Goal: Transaction & Acquisition: Book appointment/travel/reservation

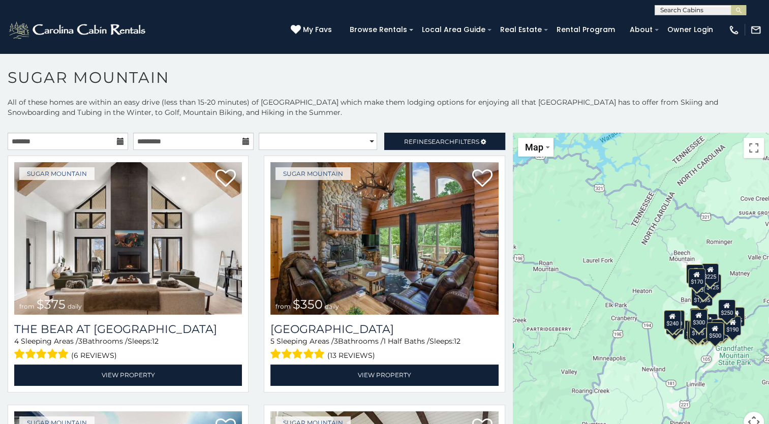
click at [120, 142] on icon at bounding box center [120, 141] width 7 height 7
click at [96, 140] on input "text" at bounding box center [68, 141] width 121 height 17
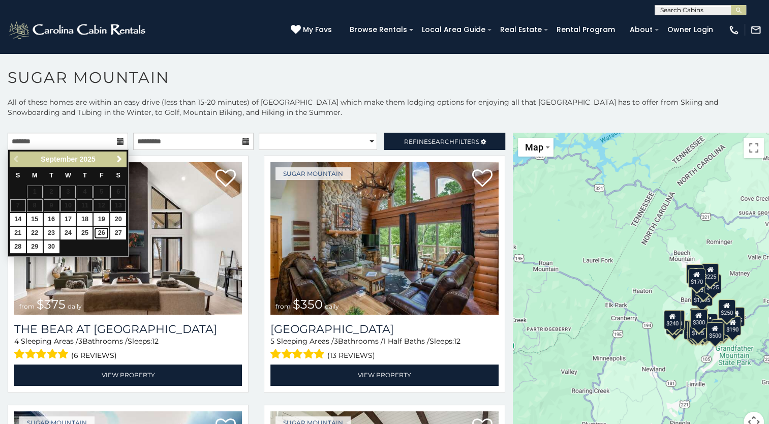
click at [101, 230] on link "26" at bounding box center [102, 233] width 16 height 13
type input "**********"
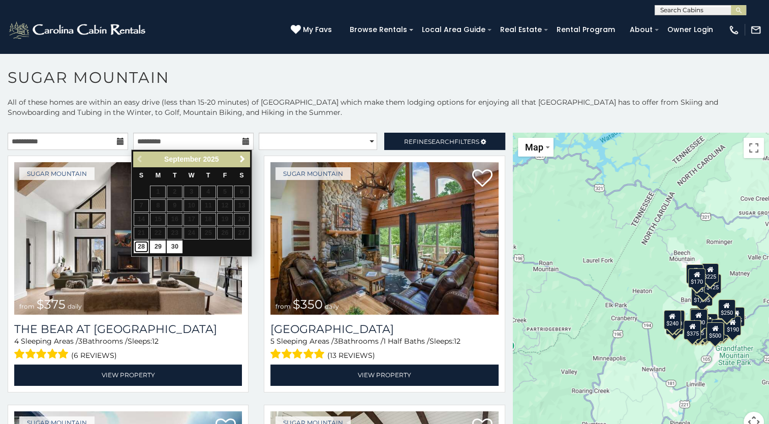
click at [142, 242] on link "28" at bounding box center [142, 247] width 16 height 13
type input "**********"
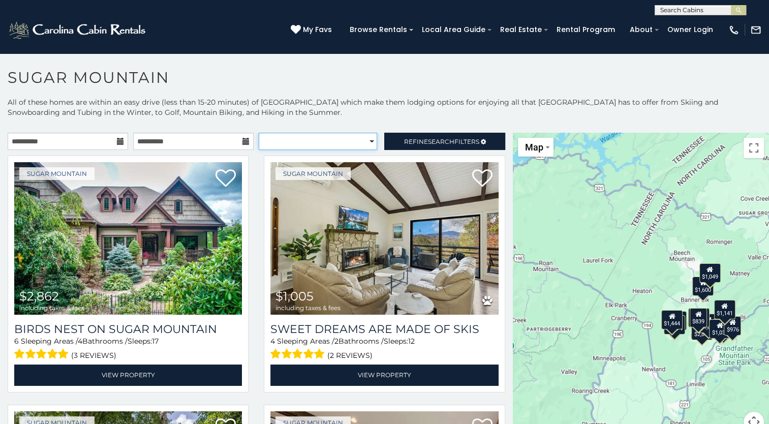
click at [342, 140] on select "**********" at bounding box center [318, 141] width 118 height 17
select select "*********"
click at [259, 133] on select "**********" at bounding box center [318, 141] width 118 height 17
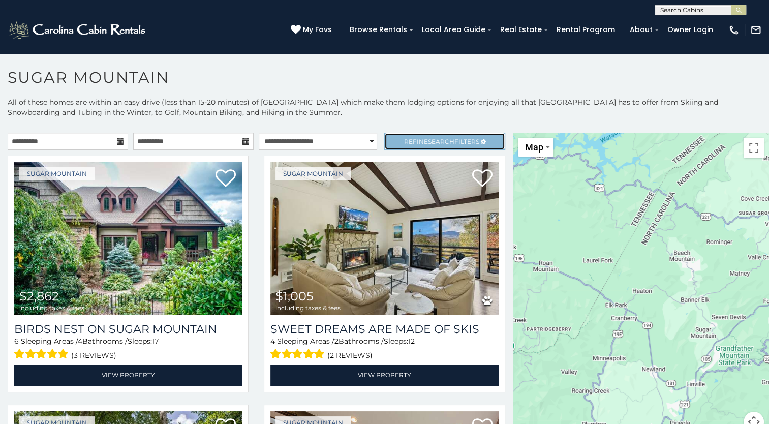
click at [418, 139] on span "Refine Search Filters" at bounding box center [441, 142] width 75 height 8
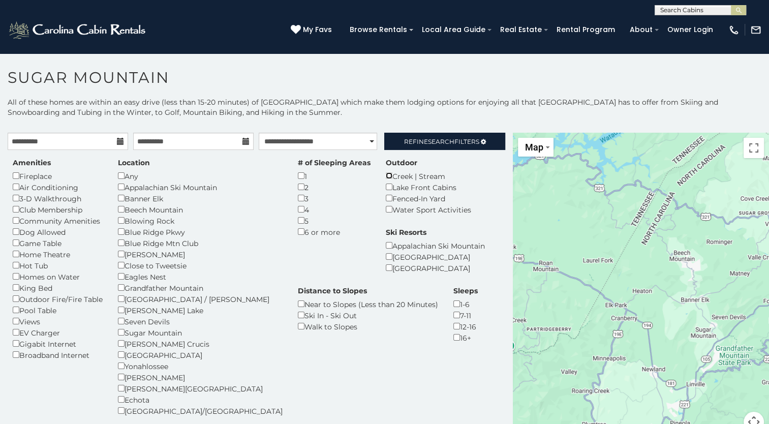
scroll to position [39, 0]
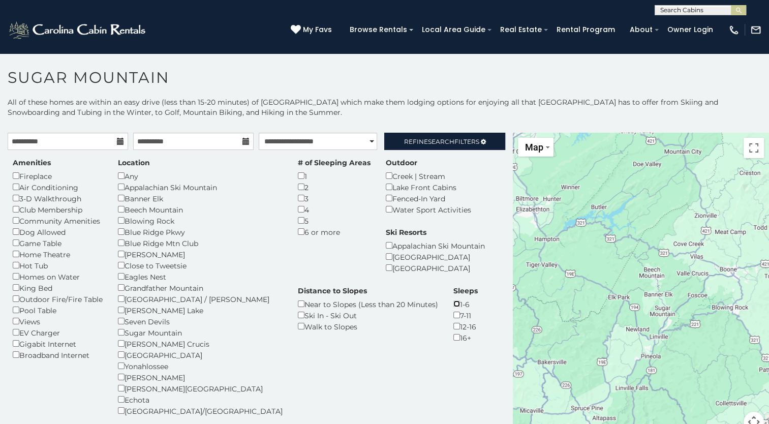
scroll to position [39, 0]
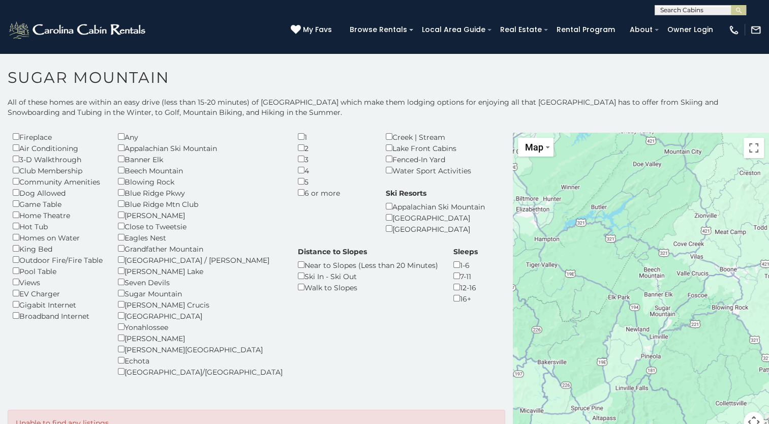
drag, startPoint x: 296, startPoint y: 320, endPoint x: 298, endPoint y: 276, distance: 44.3
click at [298, 276] on div "Amenities Fireplace Air Conditioning 3-D Walkthrough Club Membership Community …" at bounding box center [256, 253] width 503 height 271
drag, startPoint x: 298, startPoint y: 276, endPoint x: 320, endPoint y: 316, distance: 45.3
click at [320, 316] on div "Amenities Fireplace Air Conditioning 3-D Walkthrough Club Membership Community …" at bounding box center [256, 253] width 503 height 271
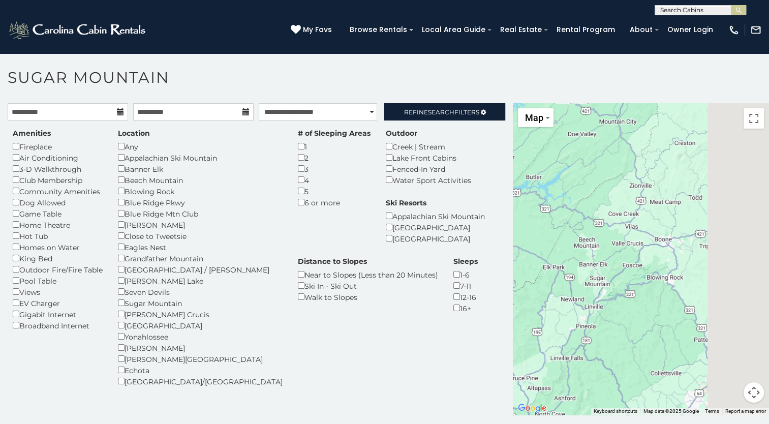
drag, startPoint x: 646, startPoint y: 251, endPoint x: 578, endPoint y: 250, distance: 68.6
click at [578, 250] on div at bounding box center [641, 259] width 256 height 312
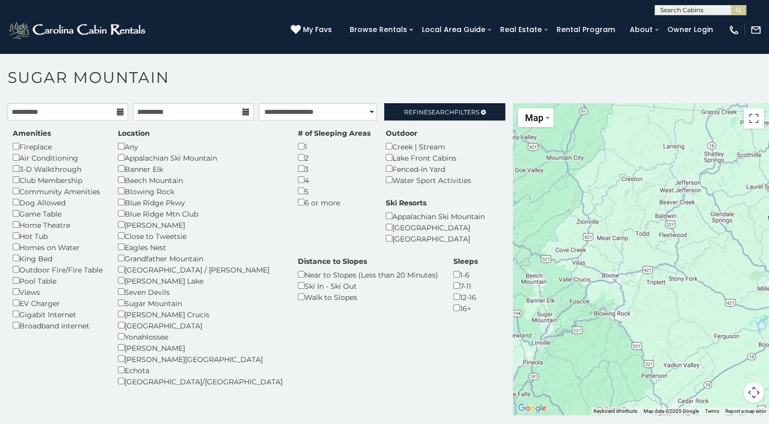
drag, startPoint x: 672, startPoint y: 243, endPoint x: 618, endPoint y: 280, distance: 65.4
click at [618, 280] on div at bounding box center [641, 259] width 256 height 312
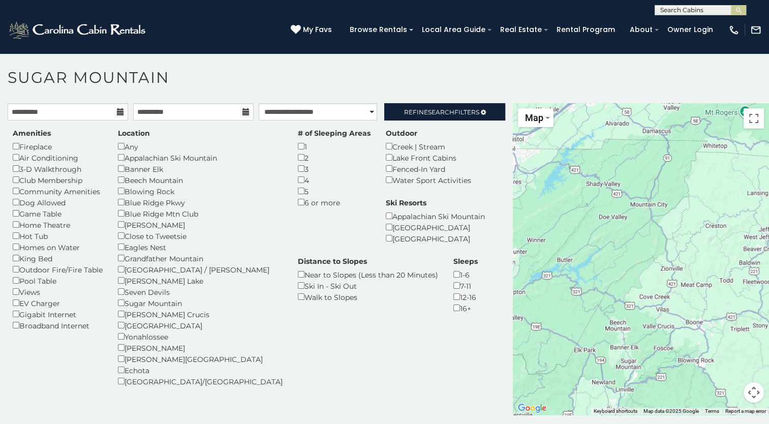
drag, startPoint x: 611, startPoint y: 276, endPoint x: 699, endPoint y: 322, distance: 99.6
click at [699, 322] on div at bounding box center [641, 259] width 256 height 312
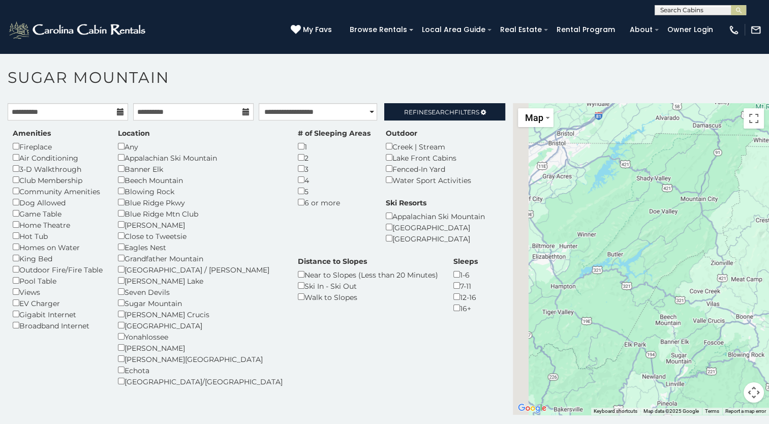
drag, startPoint x: 569, startPoint y: 211, endPoint x: 658, endPoint y: 195, distance: 89.8
click at [658, 195] on div at bounding box center [641, 259] width 256 height 312
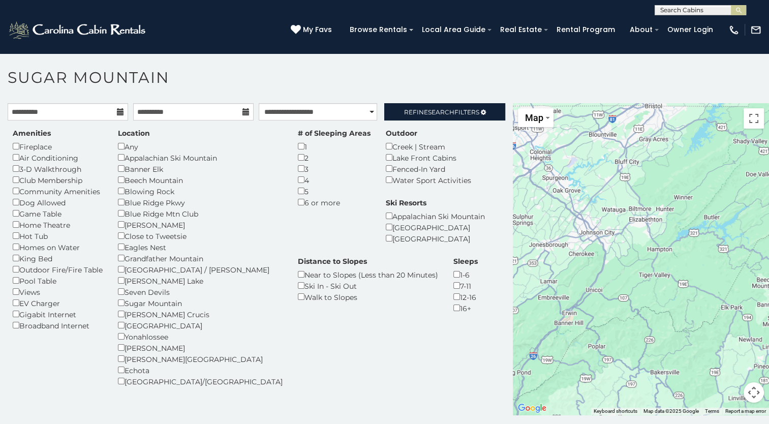
drag, startPoint x: 598, startPoint y: 247, endPoint x: 673, endPoint y: 211, distance: 83.7
click at [673, 211] on div at bounding box center [641, 259] width 256 height 312
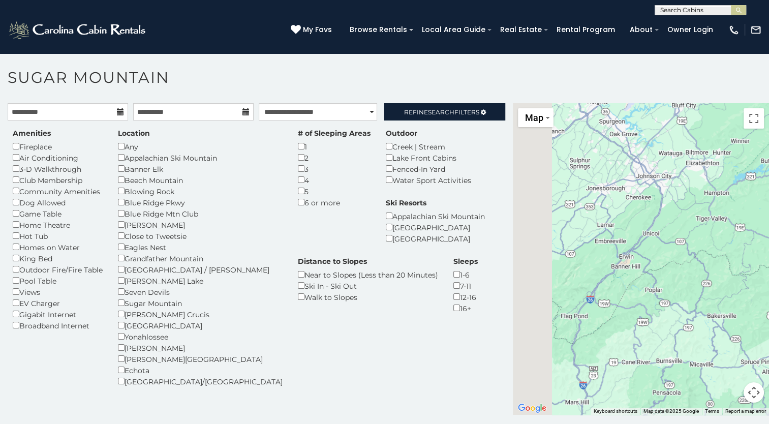
drag, startPoint x: 586, startPoint y: 266, endPoint x: 641, endPoint y: 198, distance: 87.4
click at [641, 198] on div at bounding box center [641, 259] width 256 height 312
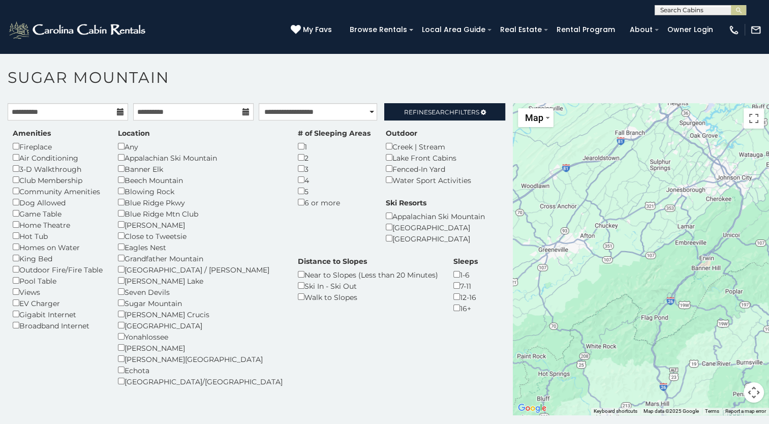
drag, startPoint x: 630, startPoint y: 247, endPoint x: 703, endPoint y: 266, distance: 75.2
click at [703, 266] on div at bounding box center [641, 259] width 256 height 312
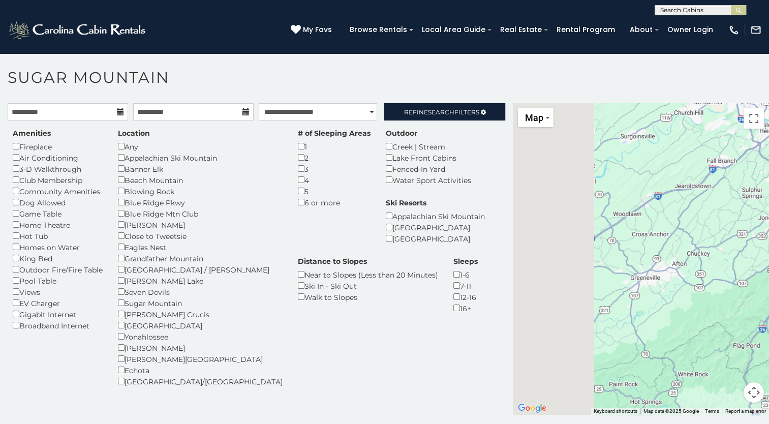
drag, startPoint x: 622, startPoint y: 192, endPoint x: 717, endPoint y: 220, distance: 99.1
click at [717, 220] on div at bounding box center [641, 259] width 256 height 312
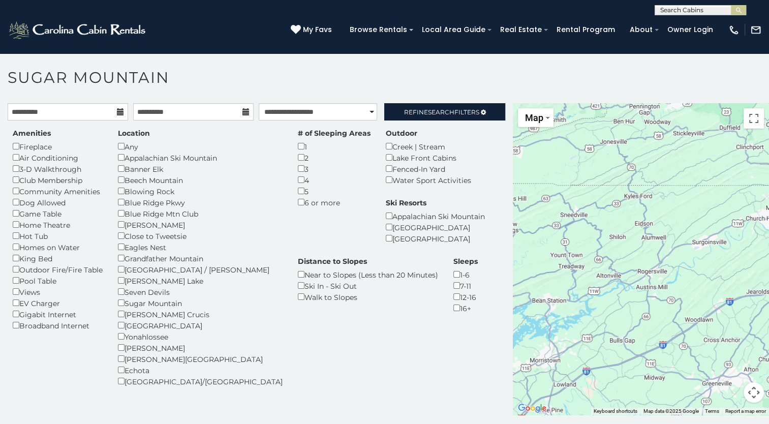
drag, startPoint x: 560, startPoint y: 199, endPoint x: 632, endPoint y: 305, distance: 127.8
click at [632, 305] on div at bounding box center [641, 259] width 256 height 312
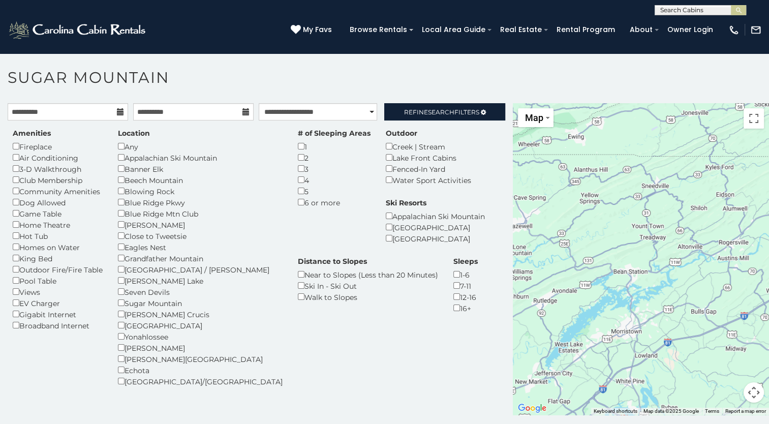
drag, startPoint x: 606, startPoint y: 303, endPoint x: 694, endPoint y: 269, distance: 93.7
click at [694, 269] on div at bounding box center [641, 259] width 256 height 312
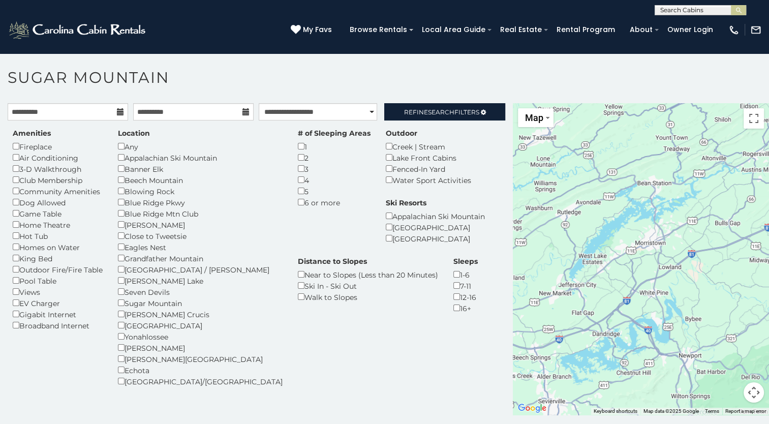
drag, startPoint x: 613, startPoint y: 301, endPoint x: 637, endPoint y: 212, distance: 92.6
click at [637, 212] on div at bounding box center [641, 259] width 256 height 312
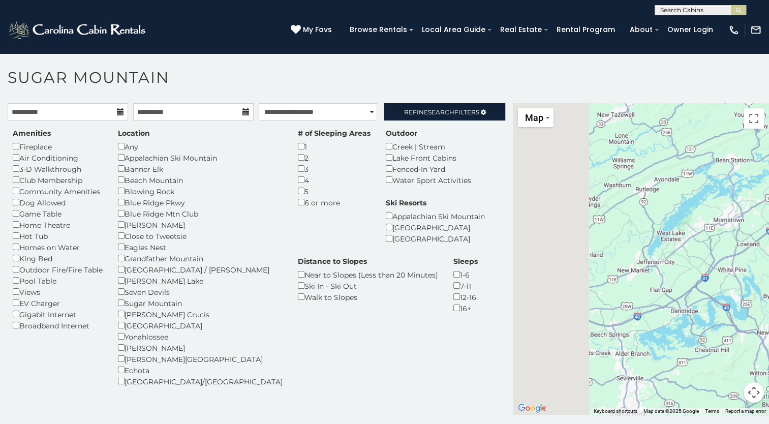
drag, startPoint x: 594, startPoint y: 285, endPoint x: 676, endPoint y: 260, distance: 84.9
click at [676, 260] on div at bounding box center [641, 259] width 256 height 312
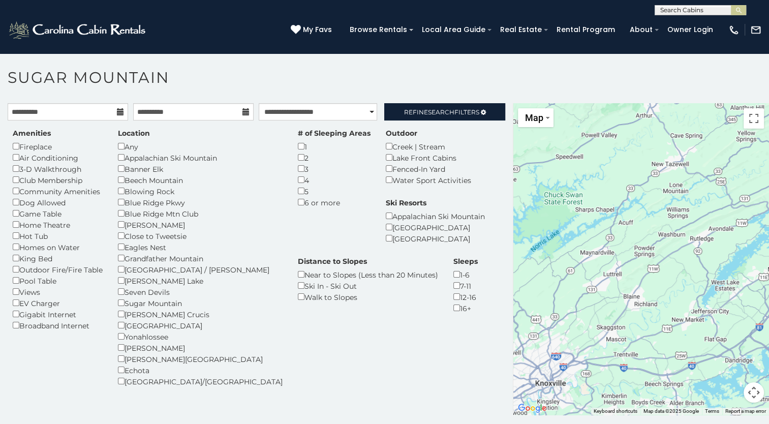
drag, startPoint x: 583, startPoint y: 262, endPoint x: 637, endPoint y: 314, distance: 74.8
click at [637, 314] on div at bounding box center [641, 259] width 256 height 312
drag, startPoint x: 723, startPoint y: 298, endPoint x: 538, endPoint y: 271, distance: 187.0
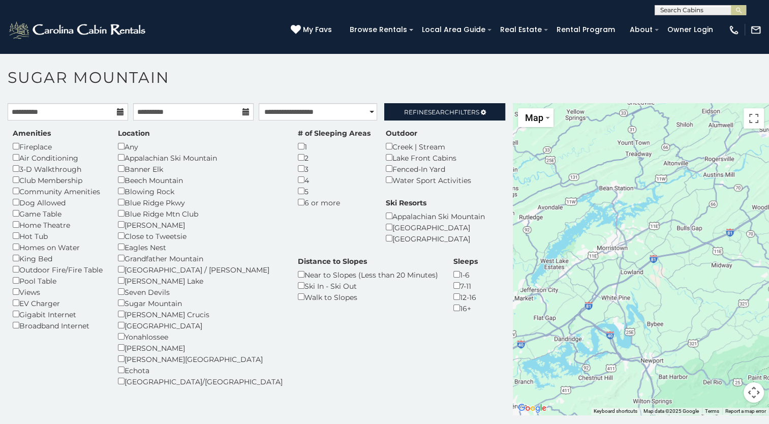
click at [538, 271] on div at bounding box center [641, 259] width 256 height 312
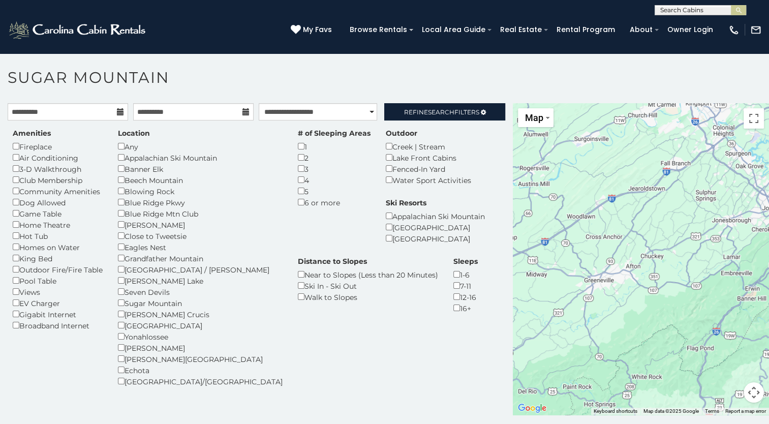
drag, startPoint x: 677, startPoint y: 218, endPoint x: 488, endPoint y: 229, distance: 189.0
click at [488, 103] on main "**********" at bounding box center [384, 103] width 769 height 0
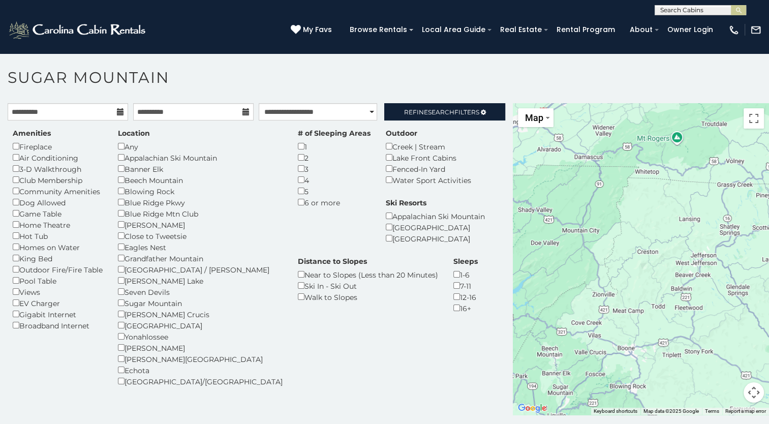
drag, startPoint x: 693, startPoint y: 204, endPoint x: 544, endPoint y: 261, distance: 159.5
click at [544, 261] on div at bounding box center [641, 259] width 256 height 312
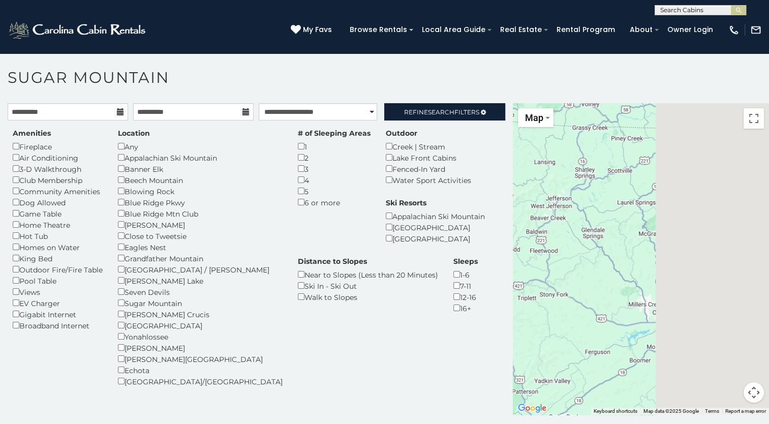
drag, startPoint x: 677, startPoint y: 284, endPoint x: 533, endPoint y: 226, distance: 154.9
click at [533, 226] on div at bounding box center [641, 259] width 256 height 312
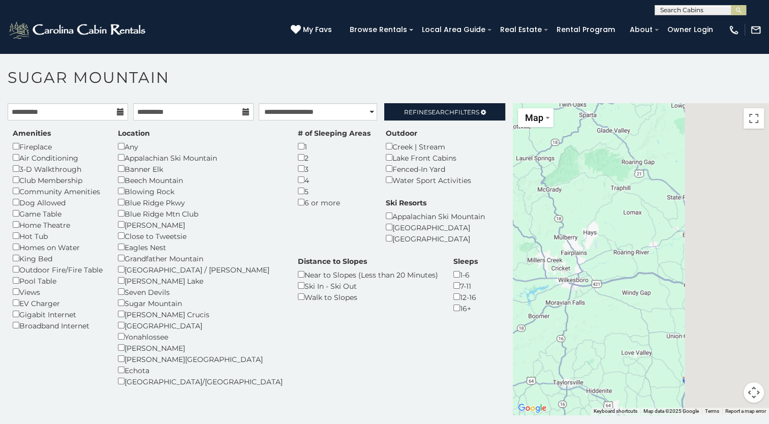
drag, startPoint x: 641, startPoint y: 259, endPoint x: 536, endPoint y: 211, distance: 115.3
click at [536, 211] on div at bounding box center [641, 259] width 256 height 312
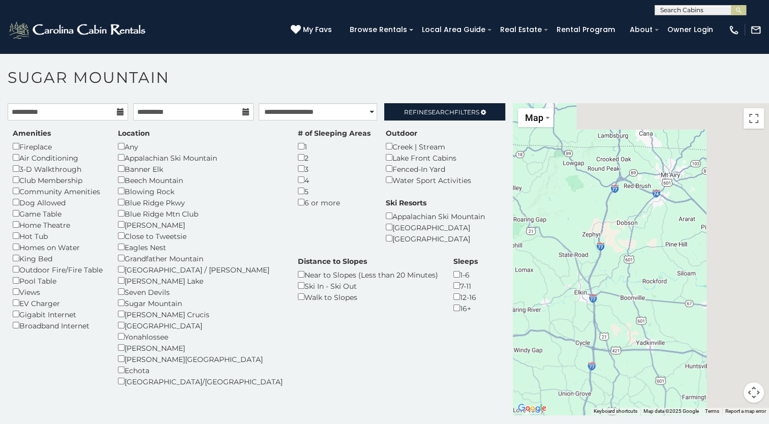
drag, startPoint x: 650, startPoint y: 233, endPoint x: 541, endPoint y: 293, distance: 124.5
click at [541, 293] on div at bounding box center [641, 259] width 256 height 312
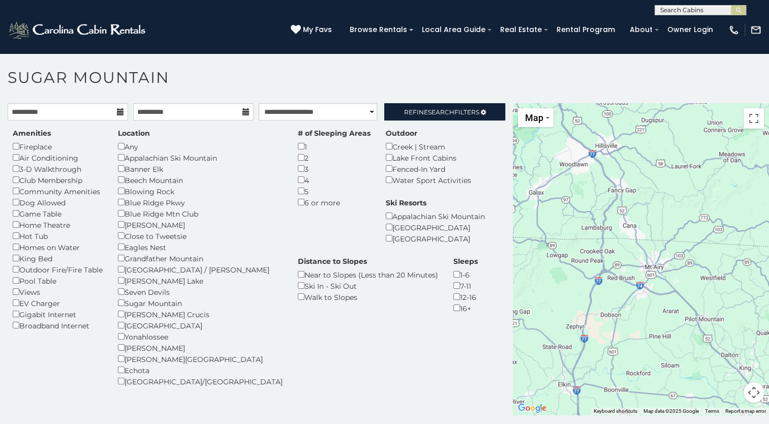
drag, startPoint x: 620, startPoint y: 225, endPoint x: 606, endPoint y: 318, distance: 93.6
click at [606, 318] on div at bounding box center [641, 259] width 256 height 312
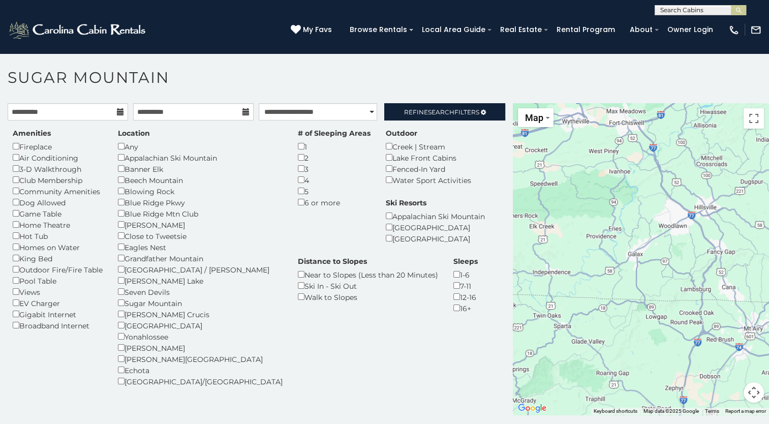
drag, startPoint x: 585, startPoint y: 220, endPoint x: 687, endPoint y: 284, distance: 120.9
click at [687, 284] on div at bounding box center [641, 259] width 256 height 312
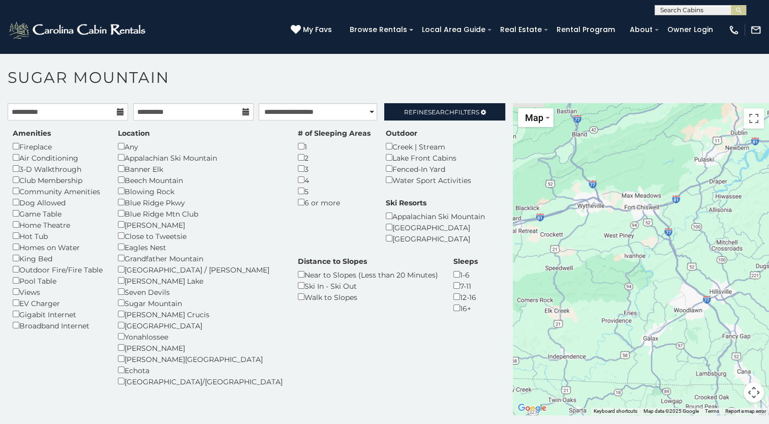
drag, startPoint x: 647, startPoint y: 188, endPoint x: 662, endPoint y: 274, distance: 87.3
click at [662, 274] on div at bounding box center [641, 259] width 256 height 312
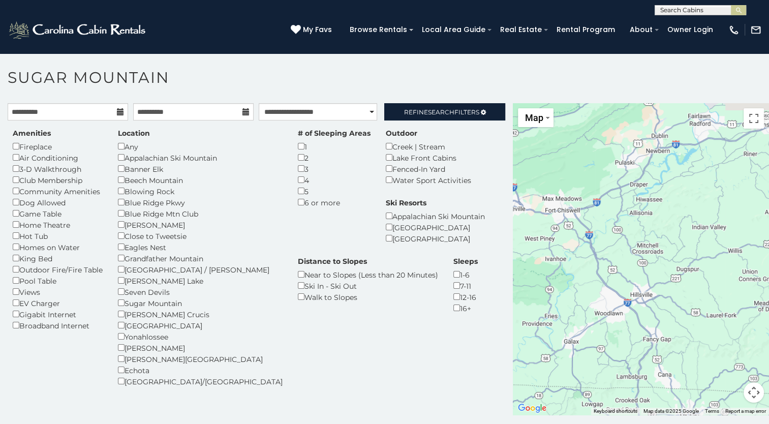
drag, startPoint x: 723, startPoint y: 229, endPoint x: 583, endPoint y: 232, distance: 139.9
click at [583, 232] on div at bounding box center [641, 259] width 256 height 312
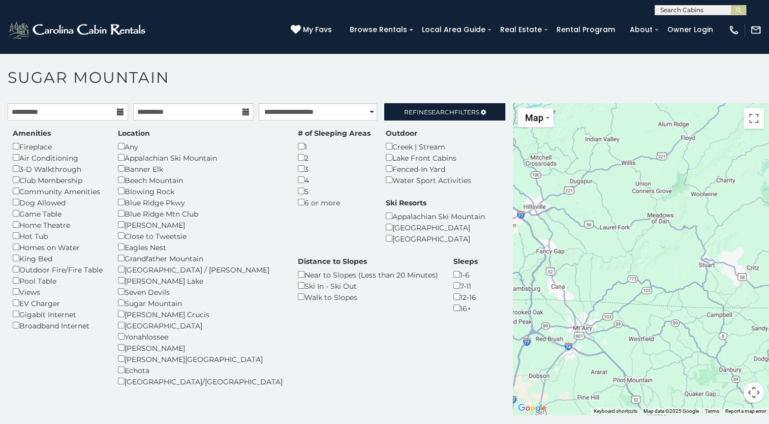
drag, startPoint x: 704, startPoint y: 248, endPoint x: 581, endPoint y: 147, distance: 158.7
click at [581, 147] on div at bounding box center [641, 259] width 256 height 312
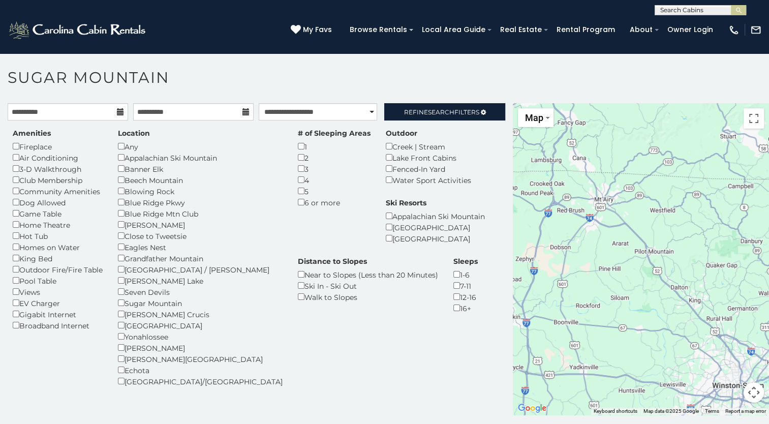
drag, startPoint x: 596, startPoint y: 321, endPoint x: 619, endPoint y: 182, distance: 141.8
click at [619, 182] on div at bounding box center [641, 259] width 256 height 312
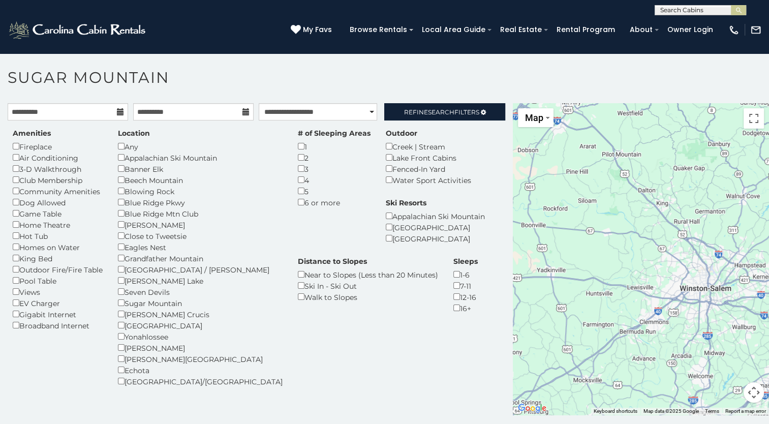
drag, startPoint x: 612, startPoint y: 273, endPoint x: 576, endPoint y: 184, distance: 96.0
click at [576, 184] on div at bounding box center [641, 259] width 256 height 312
click at [746, 392] on button "Map camera controls" at bounding box center [754, 392] width 20 height 20
click at [725, 392] on button "Zoom out" at bounding box center [728, 392] width 20 height 20
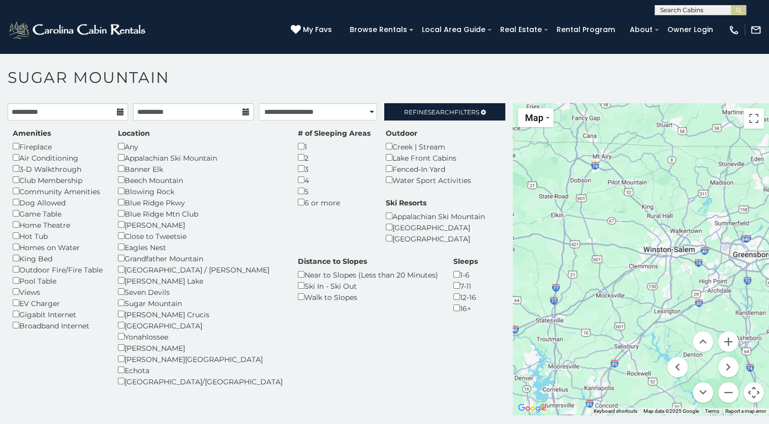
drag, startPoint x: 645, startPoint y: 302, endPoint x: 641, endPoint y: 277, distance: 25.7
click at [641, 277] on div at bounding box center [641, 259] width 256 height 312
click at [439, 113] on span "Search" at bounding box center [441, 112] width 26 height 8
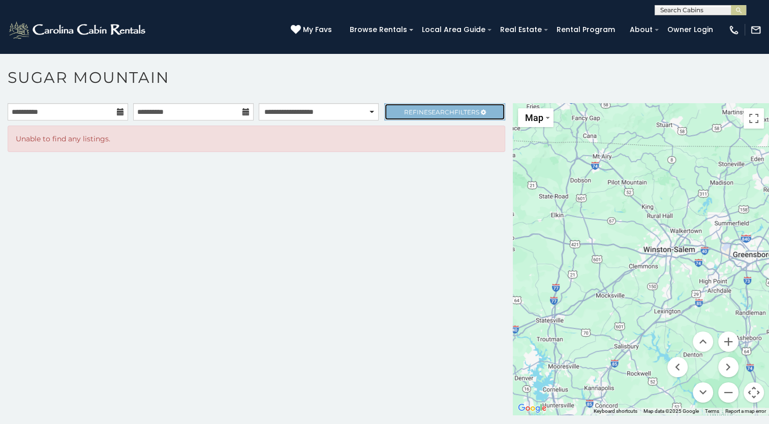
click at [404, 113] on span "Refine Search Filters" at bounding box center [441, 112] width 75 height 8
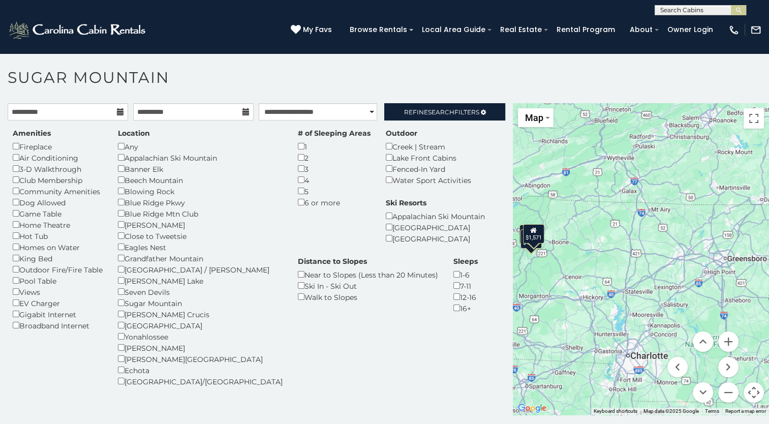
drag, startPoint x: 629, startPoint y: 253, endPoint x: 618, endPoint y: 254, distance: 11.2
click at [618, 254] on div "$1,033 $1,117 $1,571" at bounding box center [641, 259] width 256 height 312
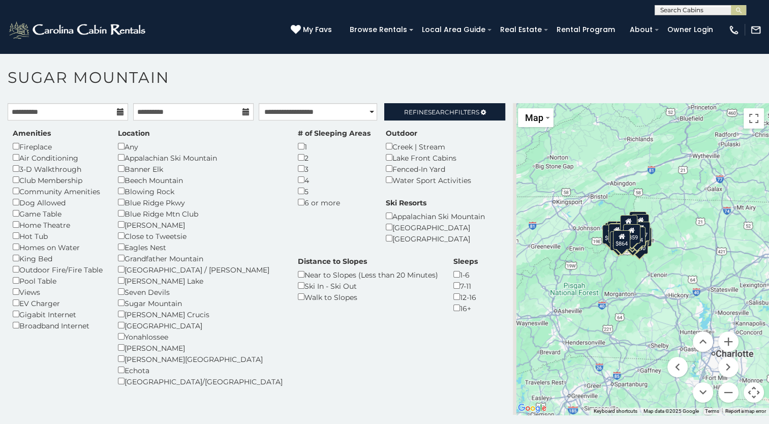
drag, startPoint x: 564, startPoint y: 239, endPoint x: 651, endPoint y: 237, distance: 87.0
click at [651, 237] on div "$1,033 $1,117 $1,571 $591 $605 $656 $686 $715 $719 $722 $727 $740 $757 $760 $76…" at bounding box center [641, 259] width 256 height 312
click at [722, 342] on button "Zoom in" at bounding box center [728, 342] width 20 height 20
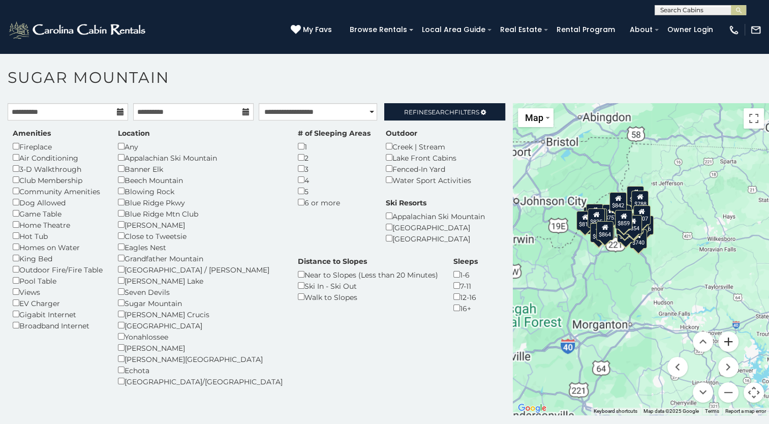
click at [722, 342] on button "Zoom in" at bounding box center [728, 342] width 20 height 20
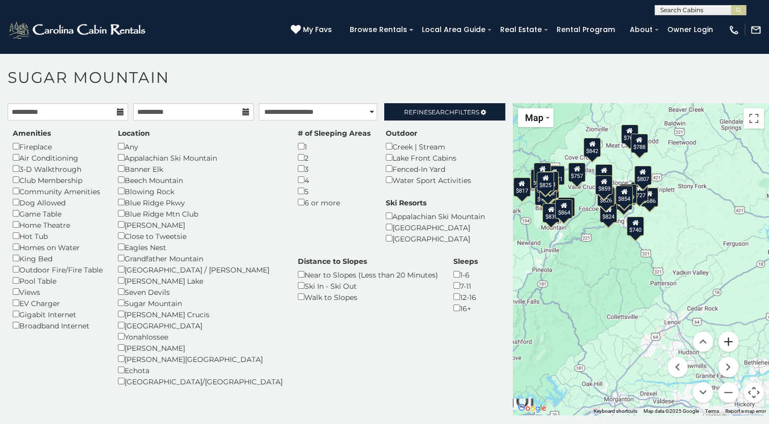
click at [722, 342] on button "Zoom in" at bounding box center [728, 342] width 20 height 20
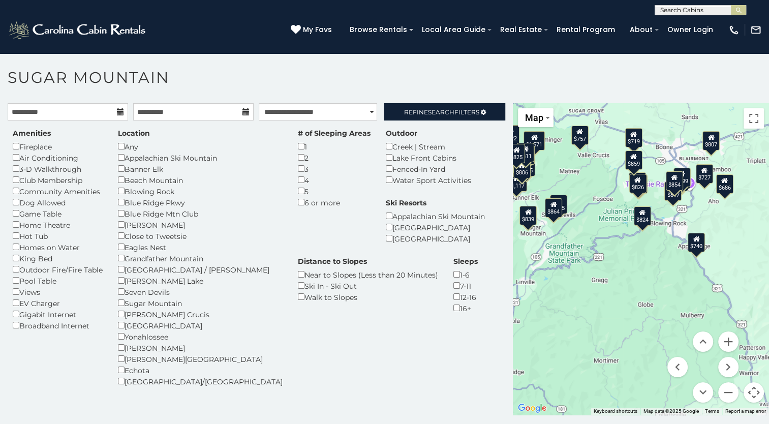
drag, startPoint x: 600, startPoint y: 243, endPoint x: 671, endPoint y: 286, distance: 82.6
click at [671, 286] on div "$1,033 $1,117 $1,571 $591 $605 $656 $686 $715 $719 $722 $727 $740 $757 $760 $76…" at bounding box center [641, 259] width 256 height 312
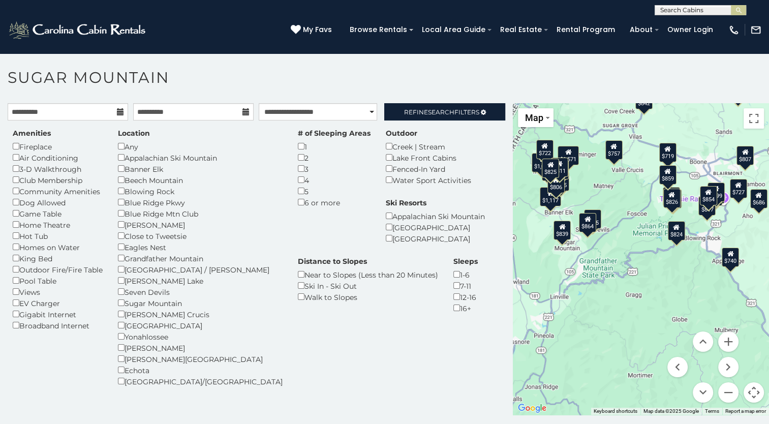
drag, startPoint x: 644, startPoint y: 253, endPoint x: 680, endPoint y: 268, distance: 38.5
click at [680, 268] on div "$1,033 $1,117 $1,571 $591 $605 $656 $686 $715 $719 $722 $727 $740 $757 $760 $76…" at bounding box center [641, 259] width 256 height 312
click at [546, 117] on img "Change map style" at bounding box center [548, 118] width 4 height 2
click at [651, 282] on div "$1,033 $1,117 $1,571 $591 $605 $656 $686 $715 $719 $722 $727 $740 $757 $760 $76…" at bounding box center [641, 259] width 256 height 312
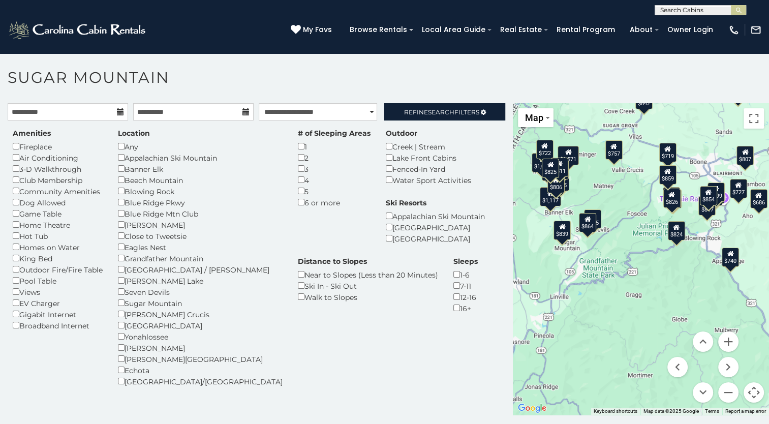
scroll to position [5, 0]
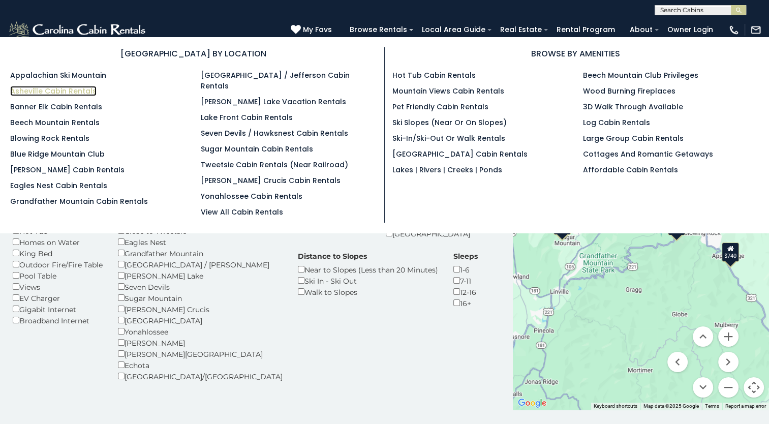
click at [71, 91] on link "Asheville Cabin Rentals" at bounding box center [53, 91] width 86 height 10
